Goal: Task Accomplishment & Management: Use online tool/utility

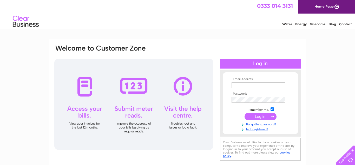
type input "e.l.morgan@hotmail.co.uk"
click at [262, 118] on input "submit" at bounding box center [261, 116] width 32 height 7
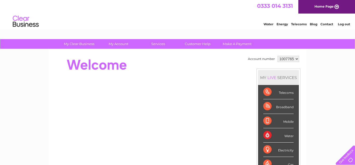
click at [295, 59] on select "1007765 1007766" at bounding box center [289, 59] width 22 height 6
select select "1007766"
click at [278, 56] on select "1007765 1007766" at bounding box center [289, 59] width 22 height 6
click at [155, 54] on div "Account number 1007765 1007766 MY LIVE SERVICES Telecoms Broadband Mobile Water…" at bounding box center [178, 145] width 258 height 193
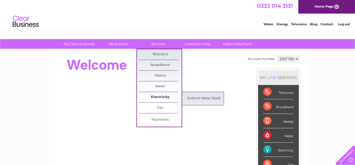
click at [163, 95] on link "Electricity" at bounding box center [160, 97] width 43 height 10
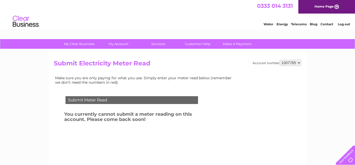
click at [299, 63] on select "1007765 1007766" at bounding box center [291, 63] width 22 height 6
select select "1007766"
click at [281, 60] on select "1007765 1007766" at bounding box center [291, 63] width 22 height 6
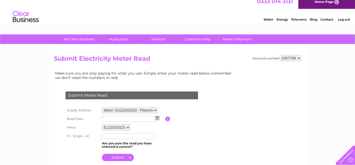
scroll to position [7, 0]
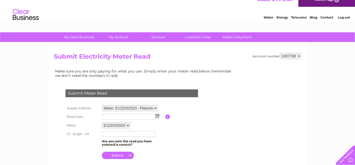
click at [157, 117] on img at bounding box center [158, 116] width 4 height 4
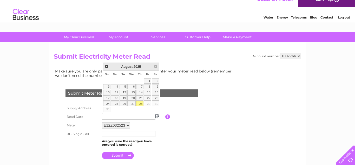
click at [140, 102] on link "28" at bounding box center [139, 103] width 7 height 5
type input "[DATE]"
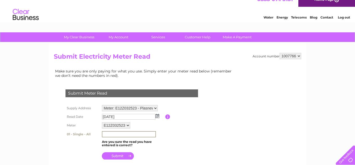
click at [104, 134] on input "text" at bounding box center [129, 134] width 54 height 6
type input "3176"
click at [116, 155] on input "submit" at bounding box center [118, 155] width 32 height 7
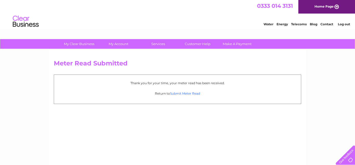
click at [182, 93] on link "Submit Meter Read" at bounding box center [185, 93] width 30 height 4
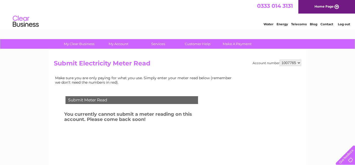
click at [299, 64] on select "1007765 1007766" at bounding box center [291, 63] width 22 height 6
select select "1007766"
click at [281, 60] on select "1007765 1007766" at bounding box center [291, 63] width 22 height 6
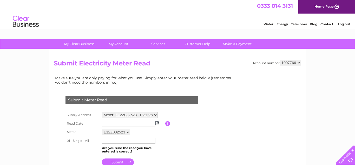
click at [156, 114] on select "Meter: E12Z032523 - Plasnewydd, Ffarmers, Llanwrda, Dyfed, SA19 8JF Meter: E12Z…" at bounding box center [130, 115] width 56 height 6
select select "131809"
click at [102, 112] on select "Meter: E12Z032523 - Plasnewydd, Ffarmers, Llanwrda, Dyfed, SA19 8JF Meter: E12Z…" at bounding box center [130, 115] width 56 height 7
click at [157, 123] on img at bounding box center [158, 122] width 4 height 4
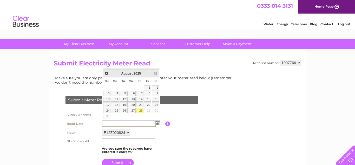
click at [140, 111] on link "28" at bounding box center [139, 110] width 7 height 5
type input "2025/08/28"
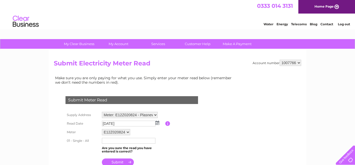
click at [103, 140] on input "text" at bounding box center [129, 141] width 54 height 6
type input "33771"
click at [114, 162] on input "submit" at bounding box center [118, 162] width 32 height 7
